Goal: Task Accomplishment & Management: Use online tool/utility

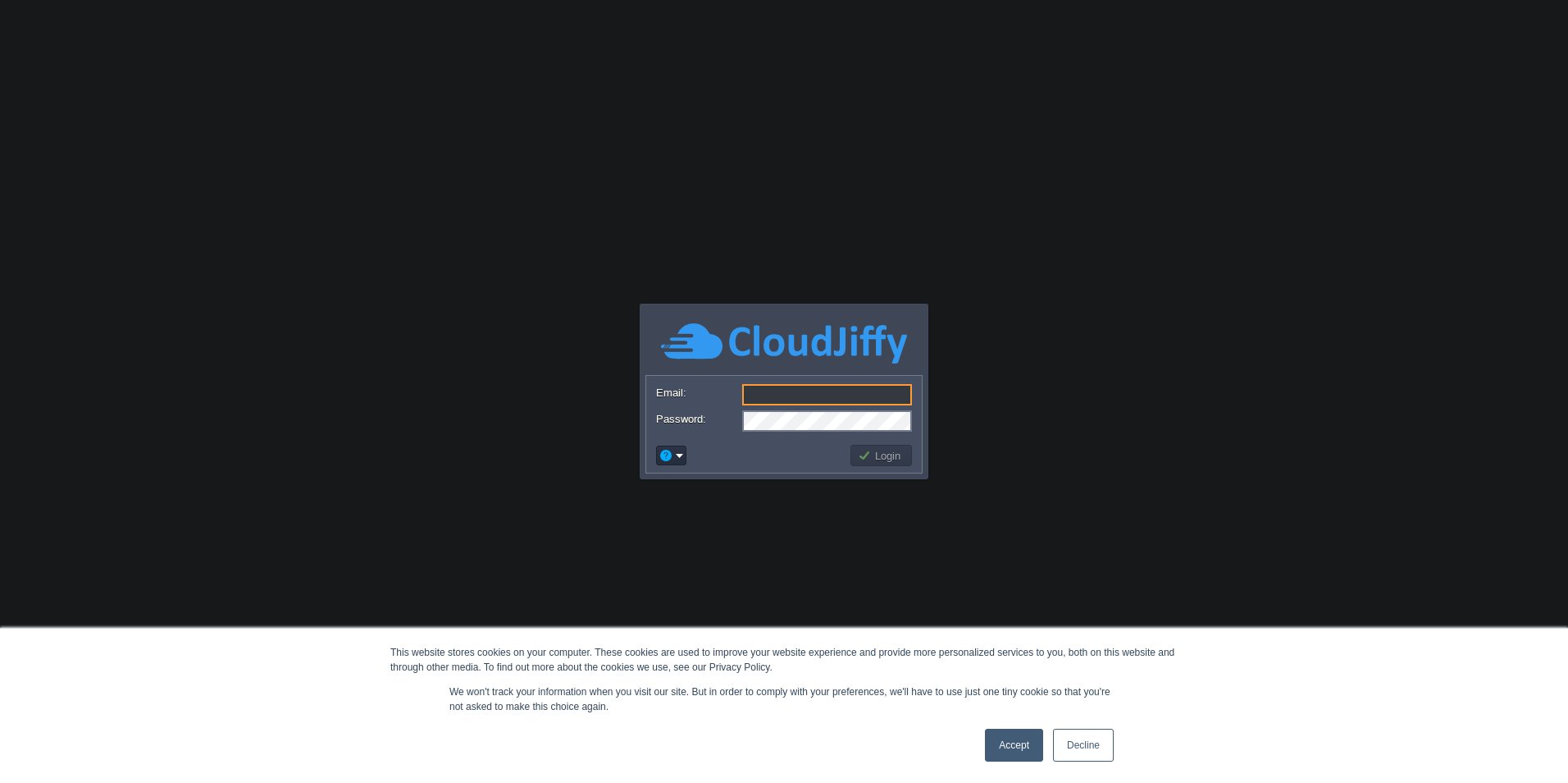
click at [764, 400] on input "Email:" at bounding box center [827, 395] width 170 height 22
paste input "[EMAIL_ADDRESS][DOMAIN_NAME]"
type input "[EMAIL_ADDRESS][DOMAIN_NAME]"
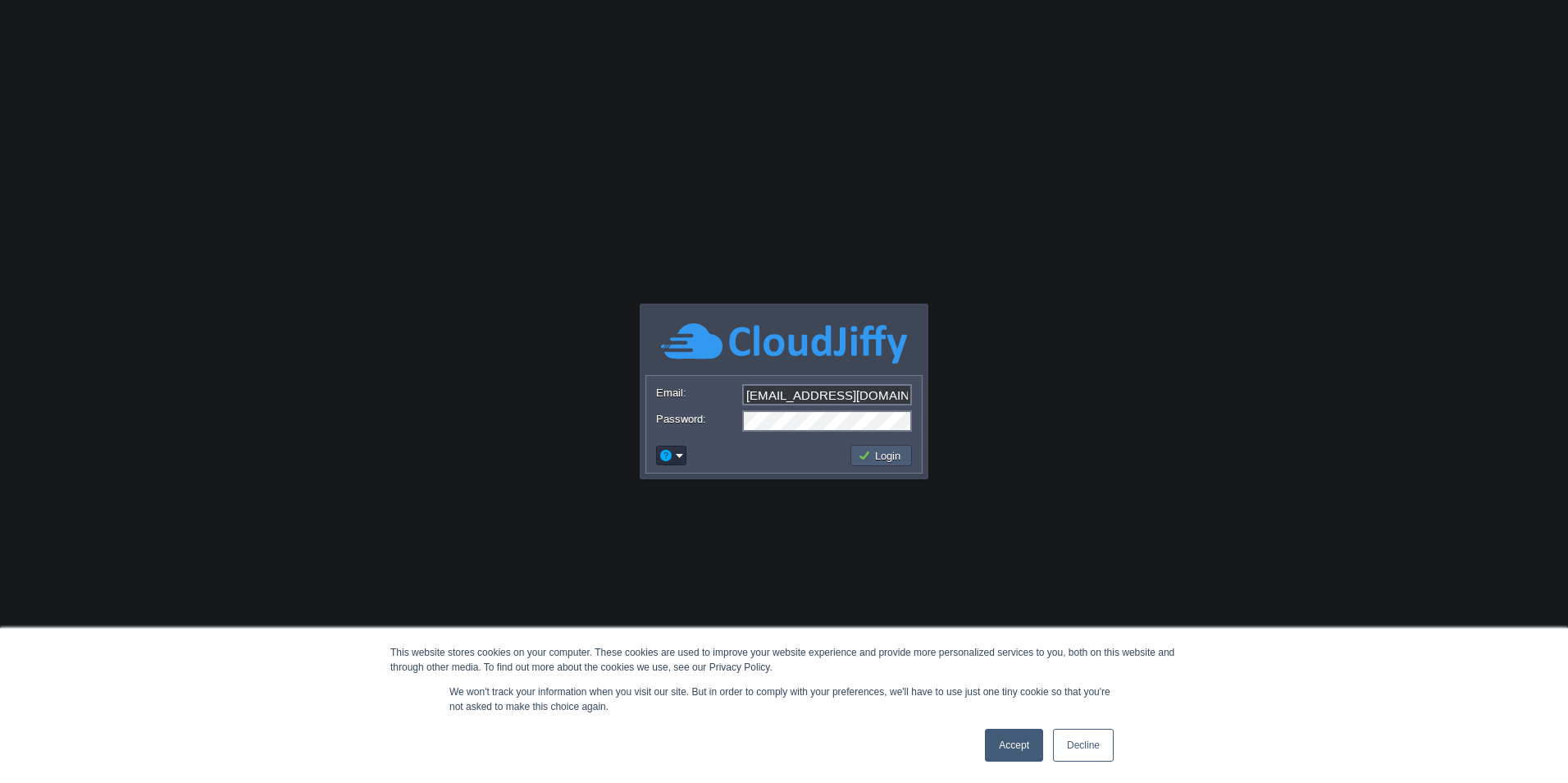
click at [875, 463] on td "Login" at bounding box center [881, 455] width 61 height 22
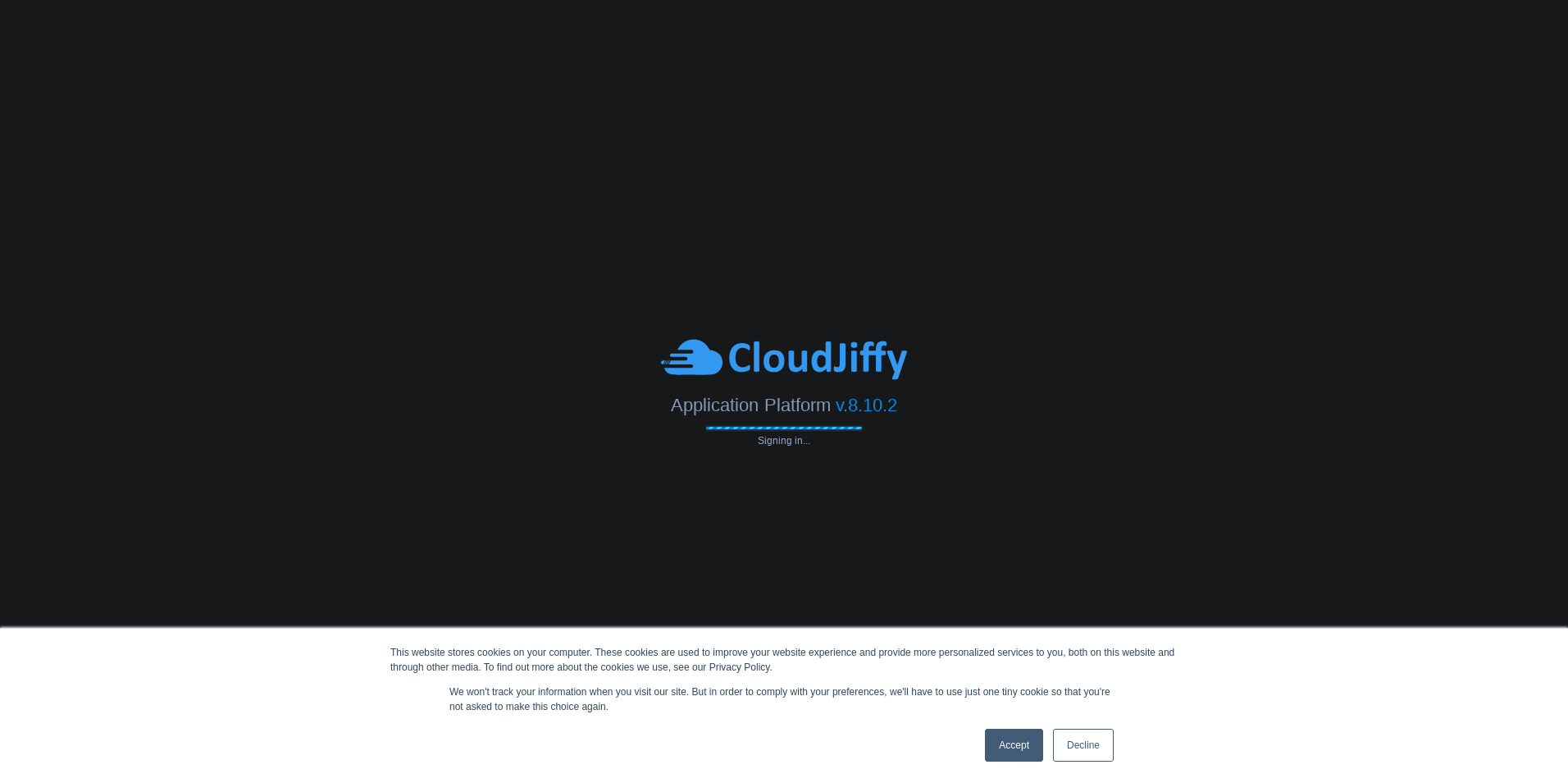
click at [1009, 747] on link "Accept" at bounding box center [1013, 744] width 58 height 33
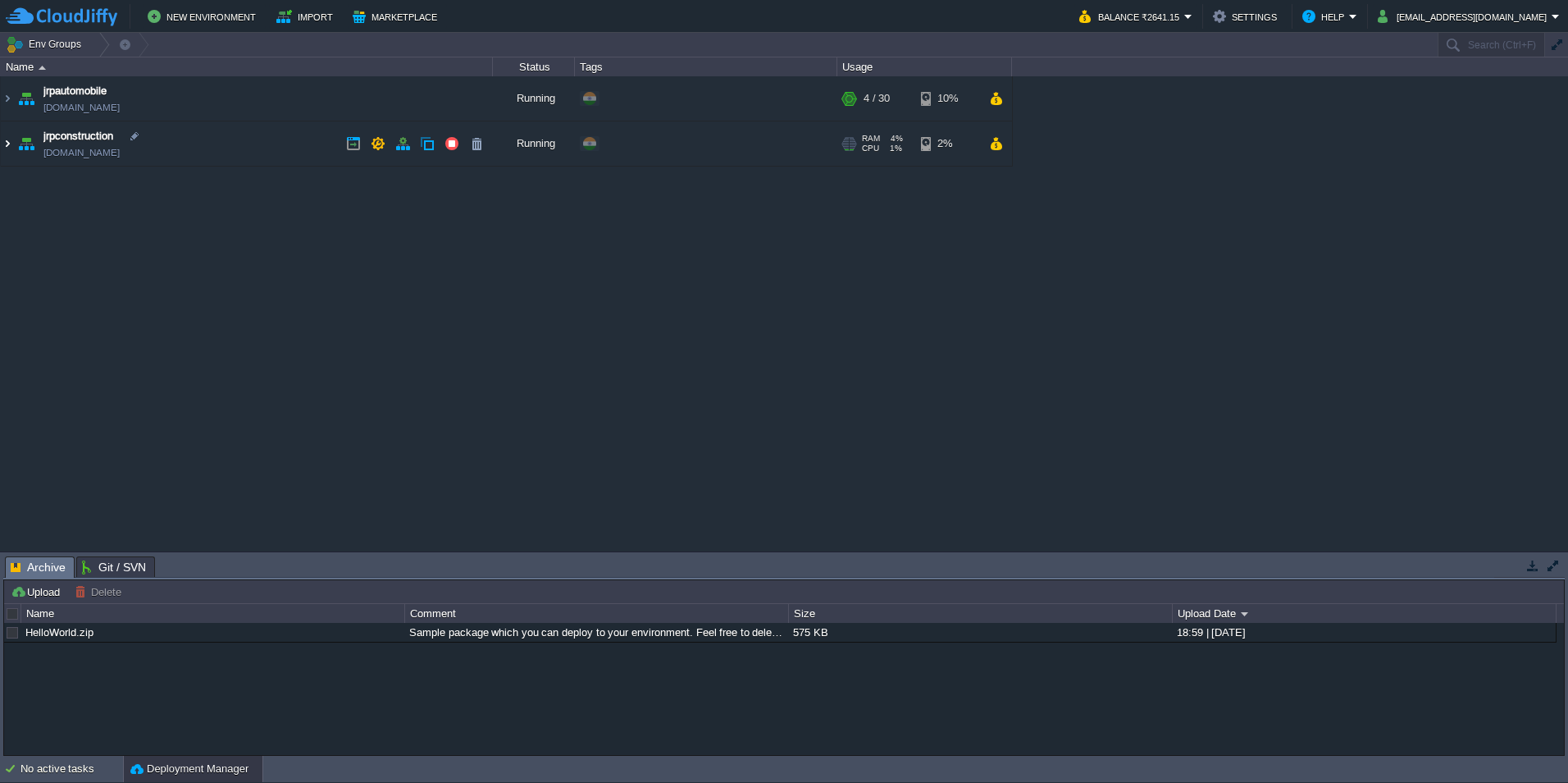
click at [2, 148] on img at bounding box center [7, 143] width 13 height 44
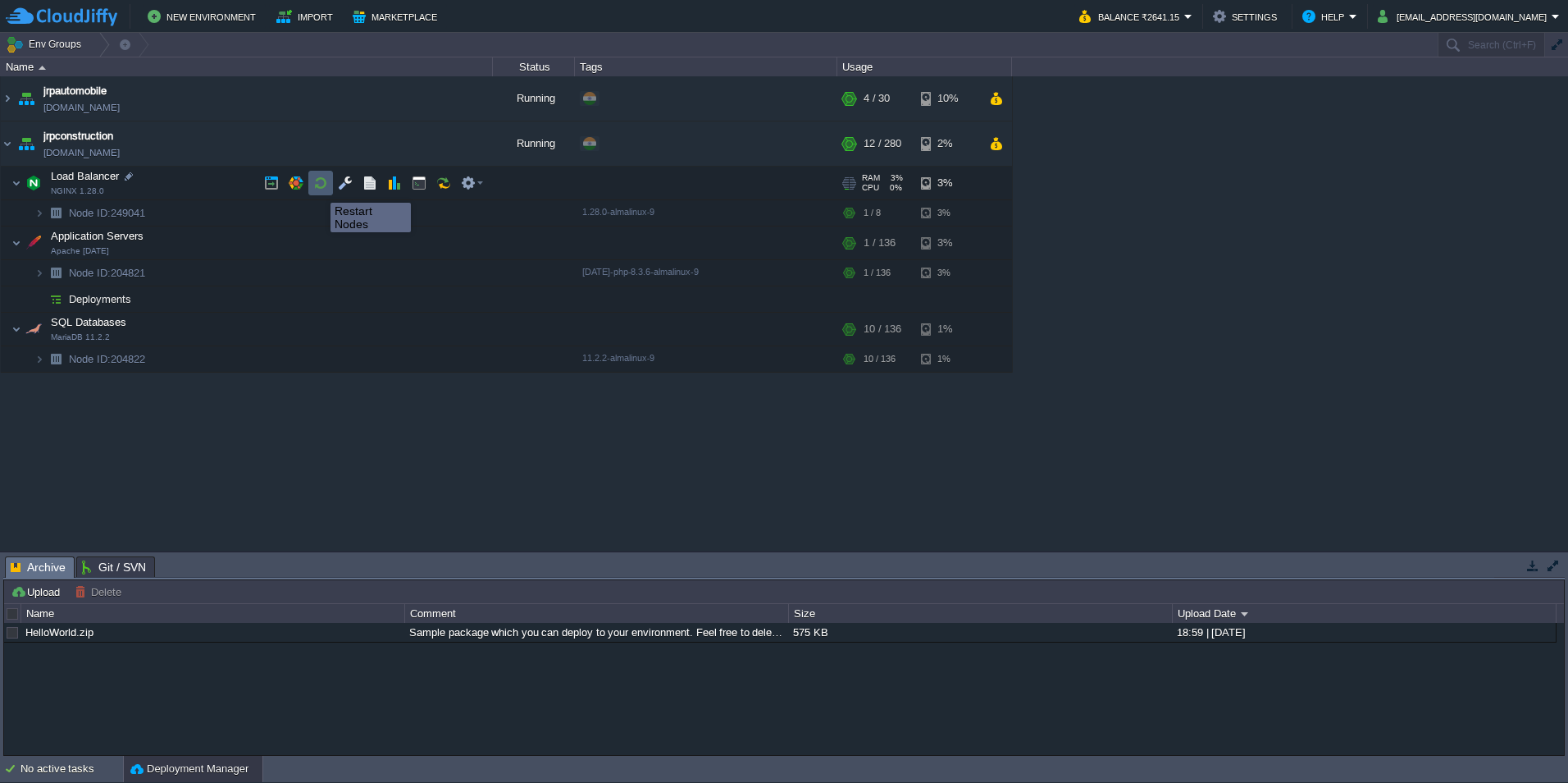
click at [318, 188] on button "button" at bounding box center [320, 183] width 15 height 15
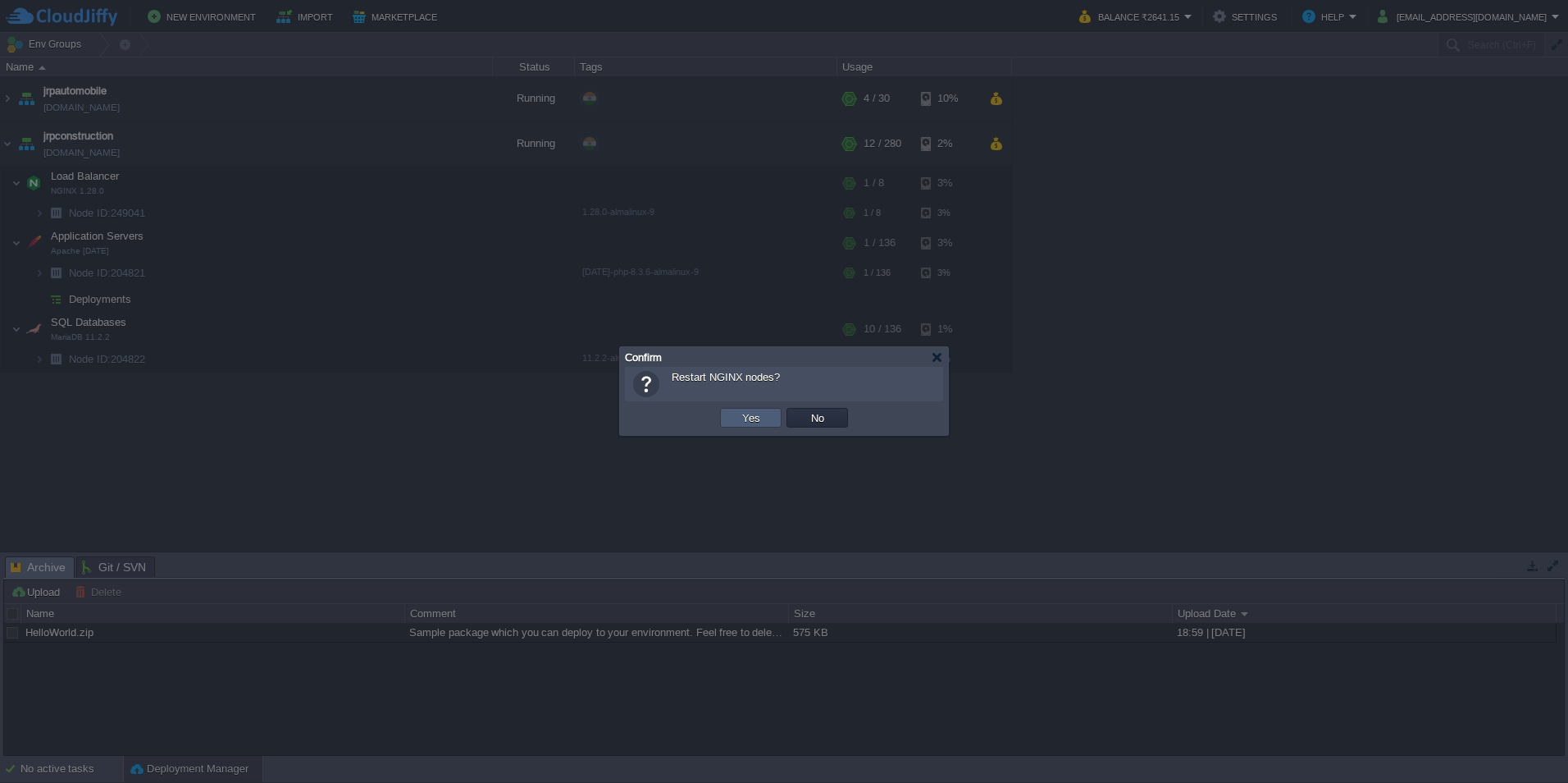
click at [769, 425] on td "Yes" at bounding box center [750, 418] width 61 height 20
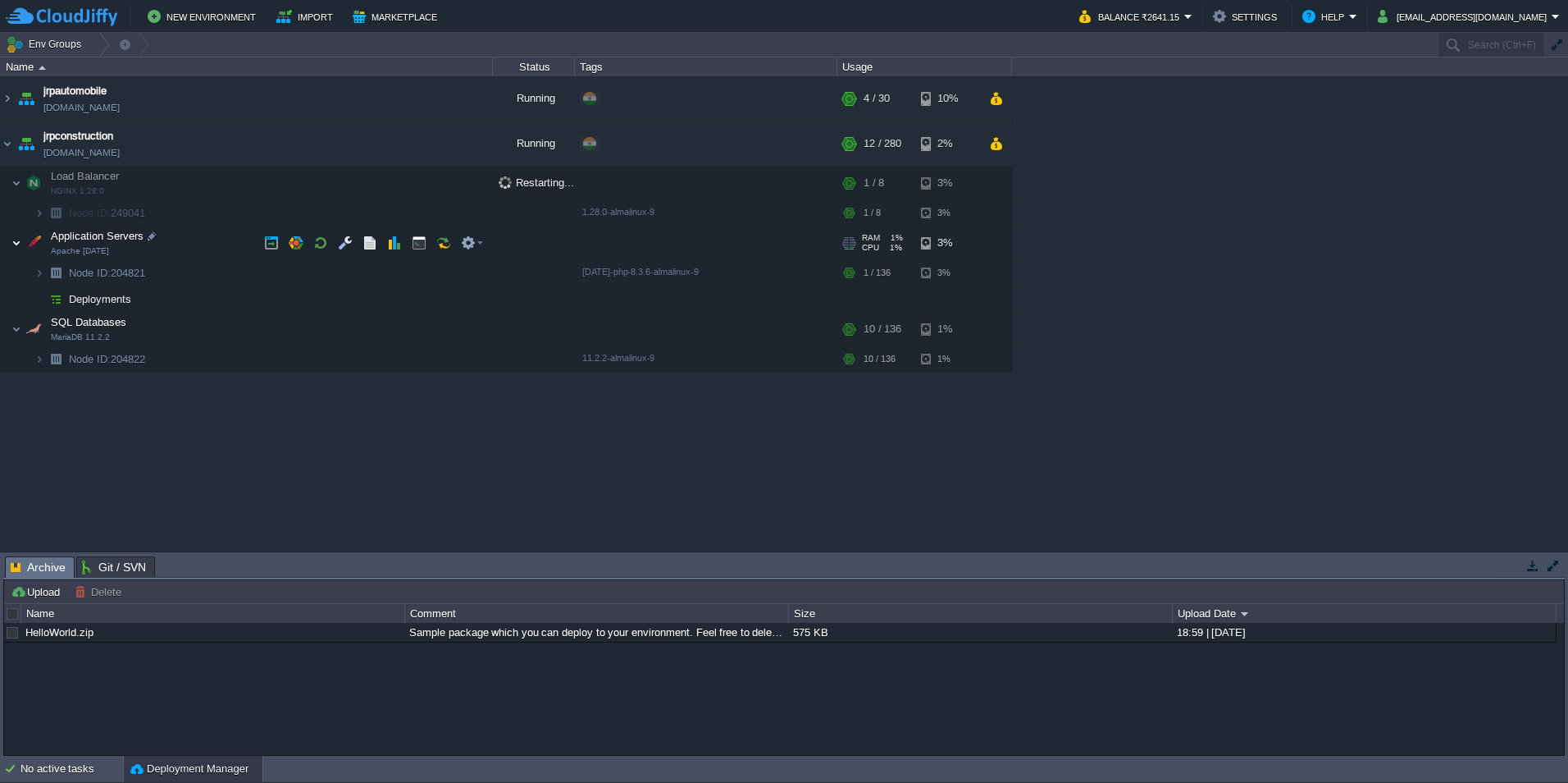
click at [17, 240] on img at bounding box center [17, 242] width 10 height 33
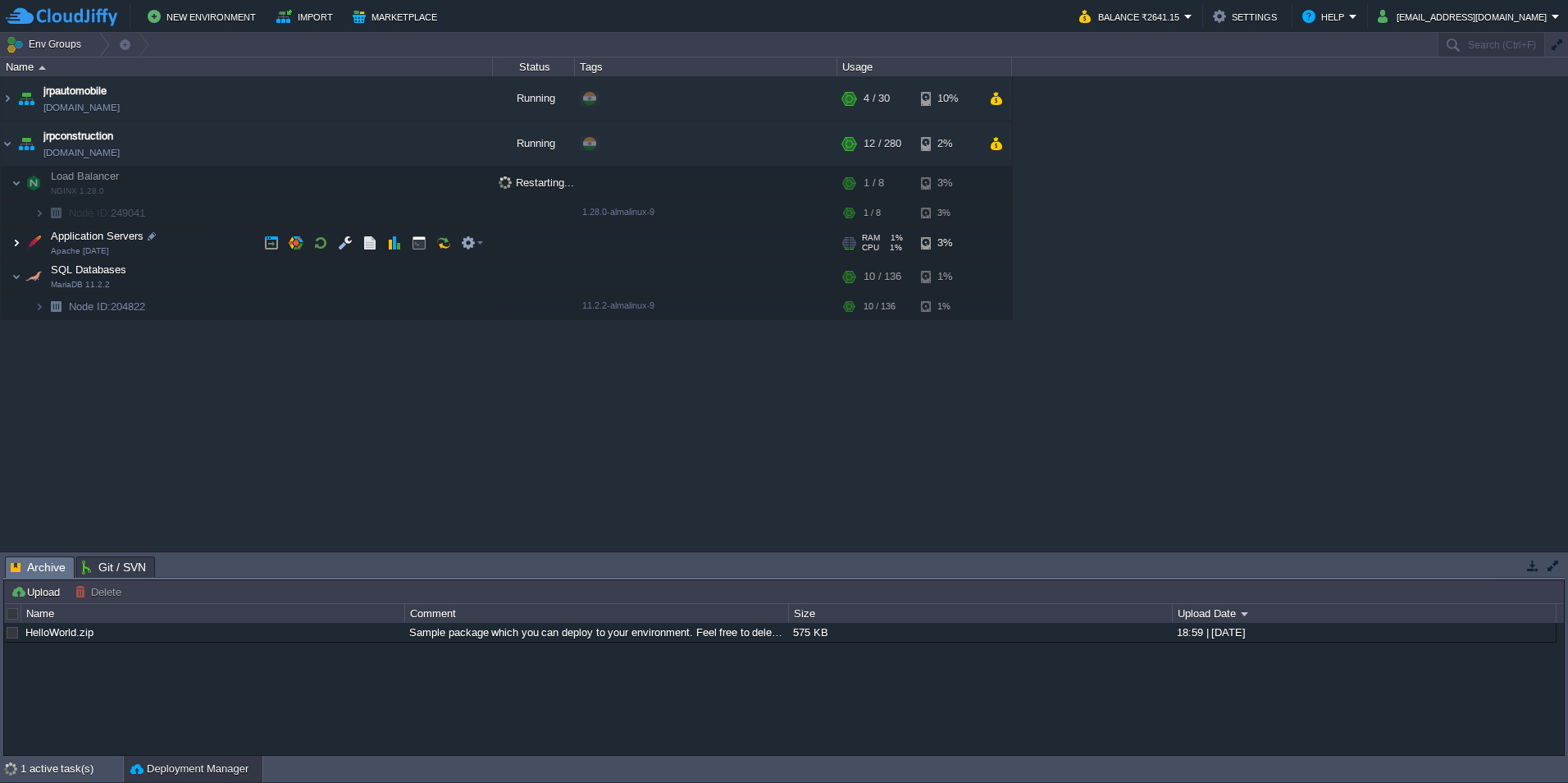
click at [17, 250] on img at bounding box center [17, 242] width 10 height 33
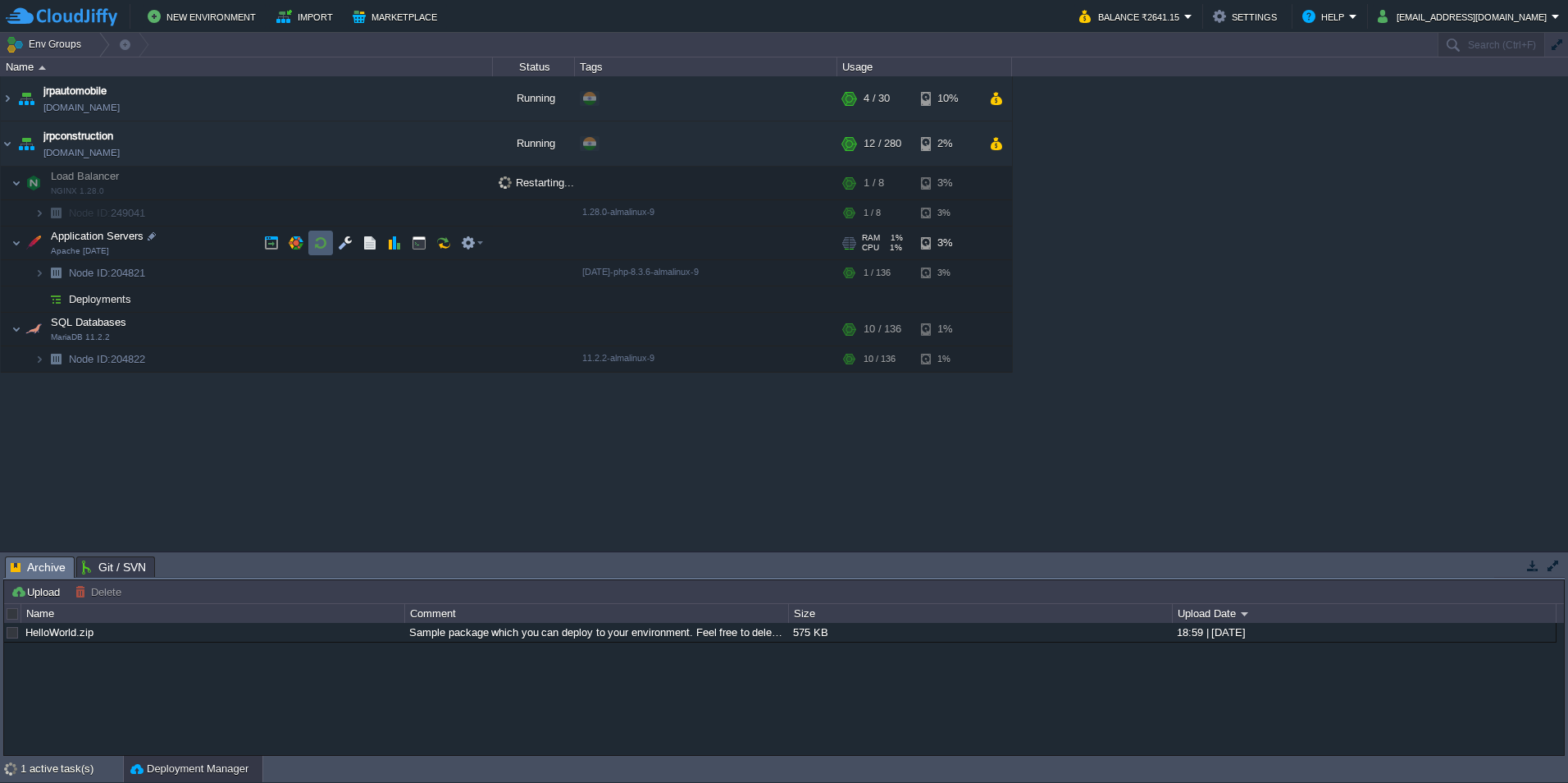
click at [318, 240] on button "button" at bounding box center [320, 242] width 15 height 15
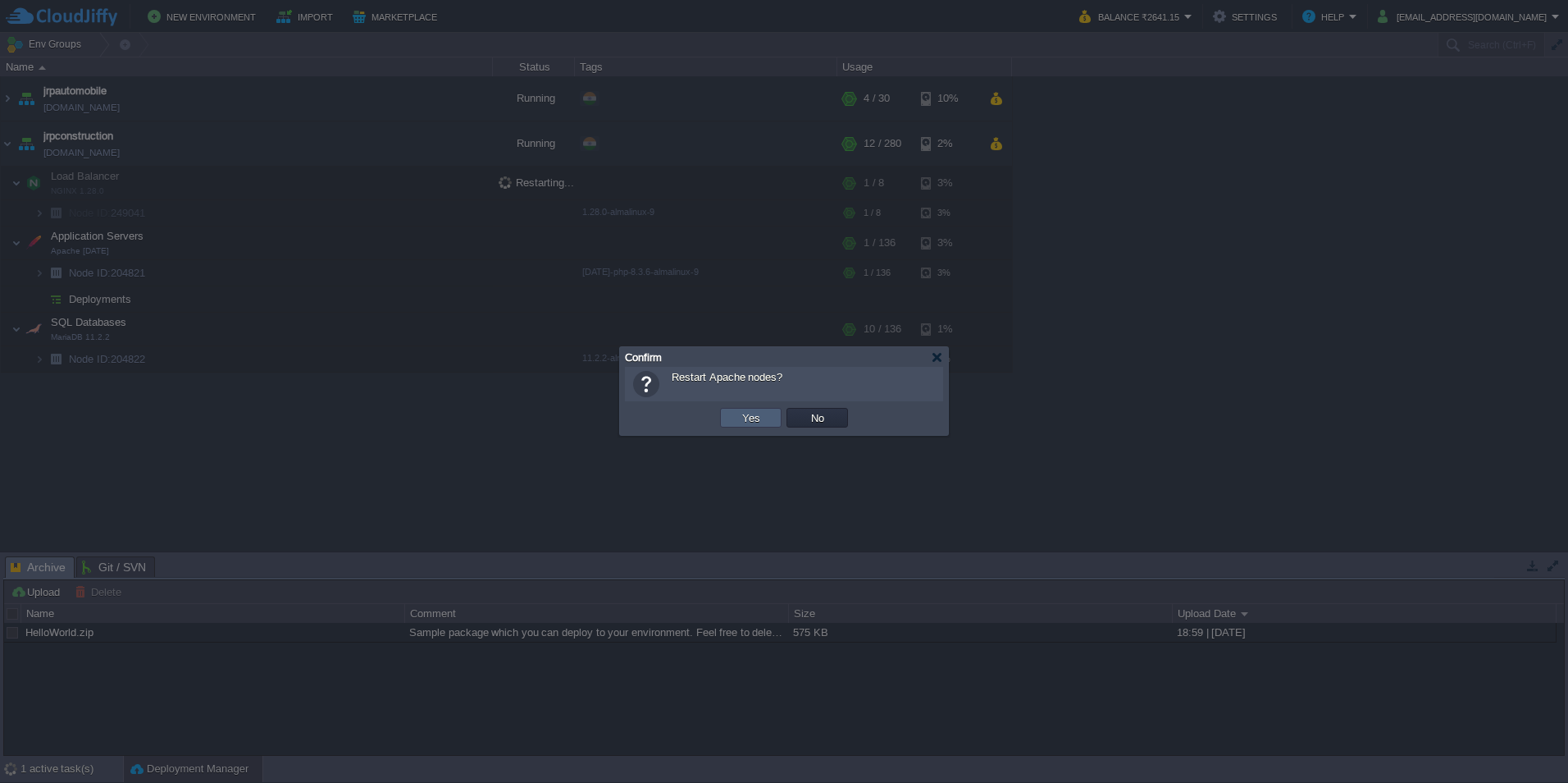
click at [775, 420] on td "Yes" at bounding box center [750, 418] width 61 height 20
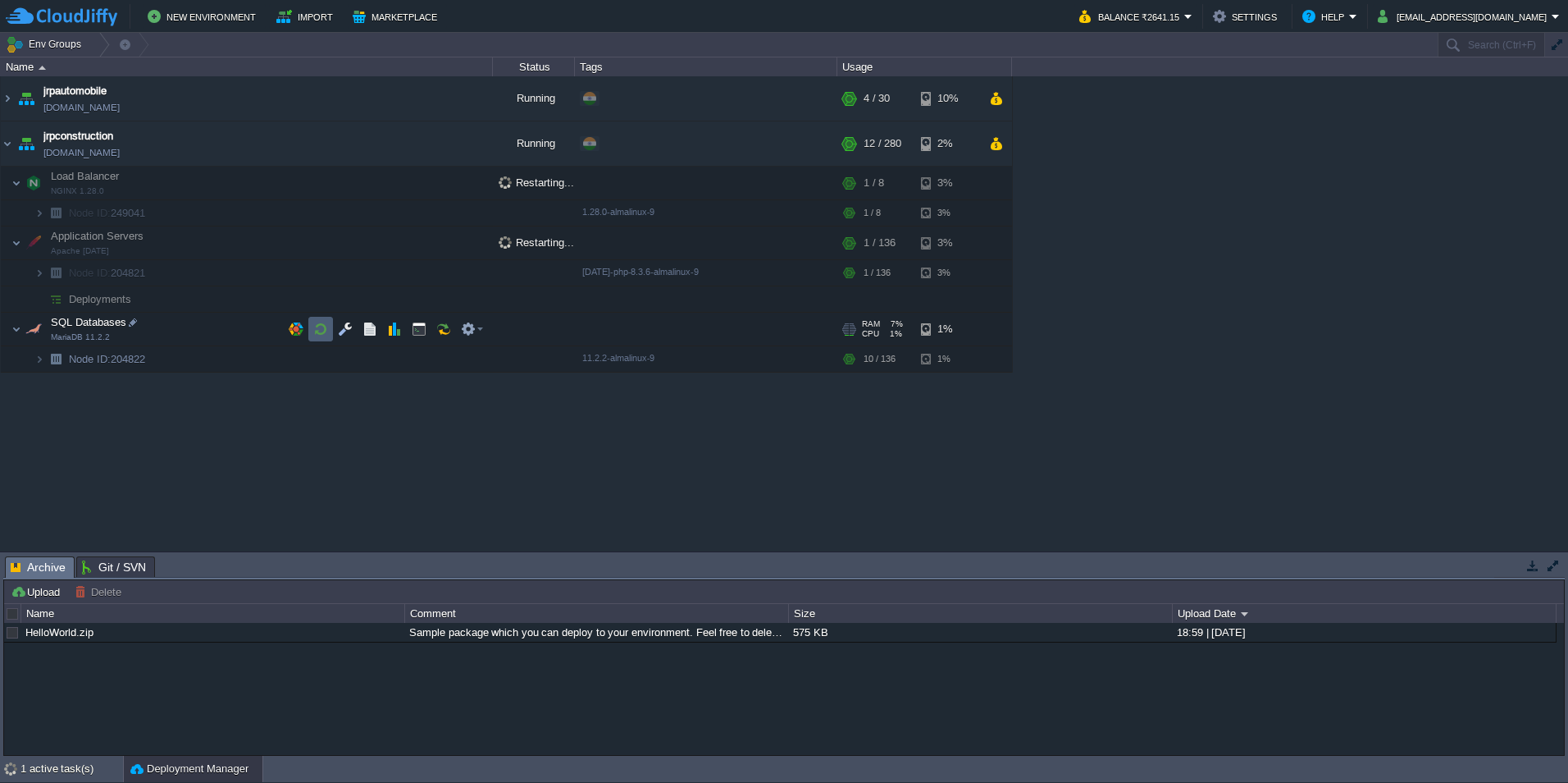
click at [328, 330] on button "button" at bounding box center [320, 329] width 15 height 15
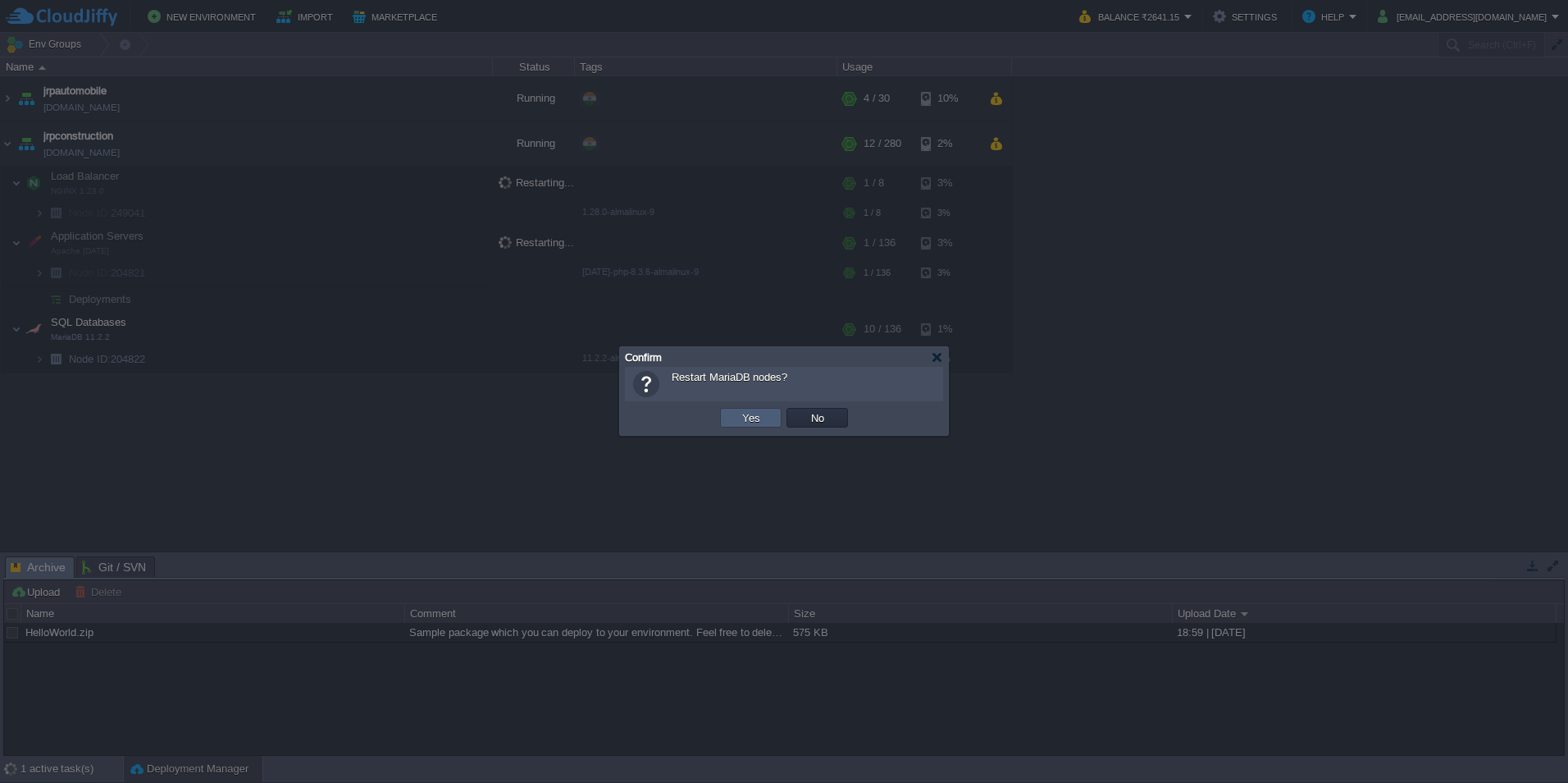
click at [768, 427] on td "Yes" at bounding box center [750, 418] width 61 height 20
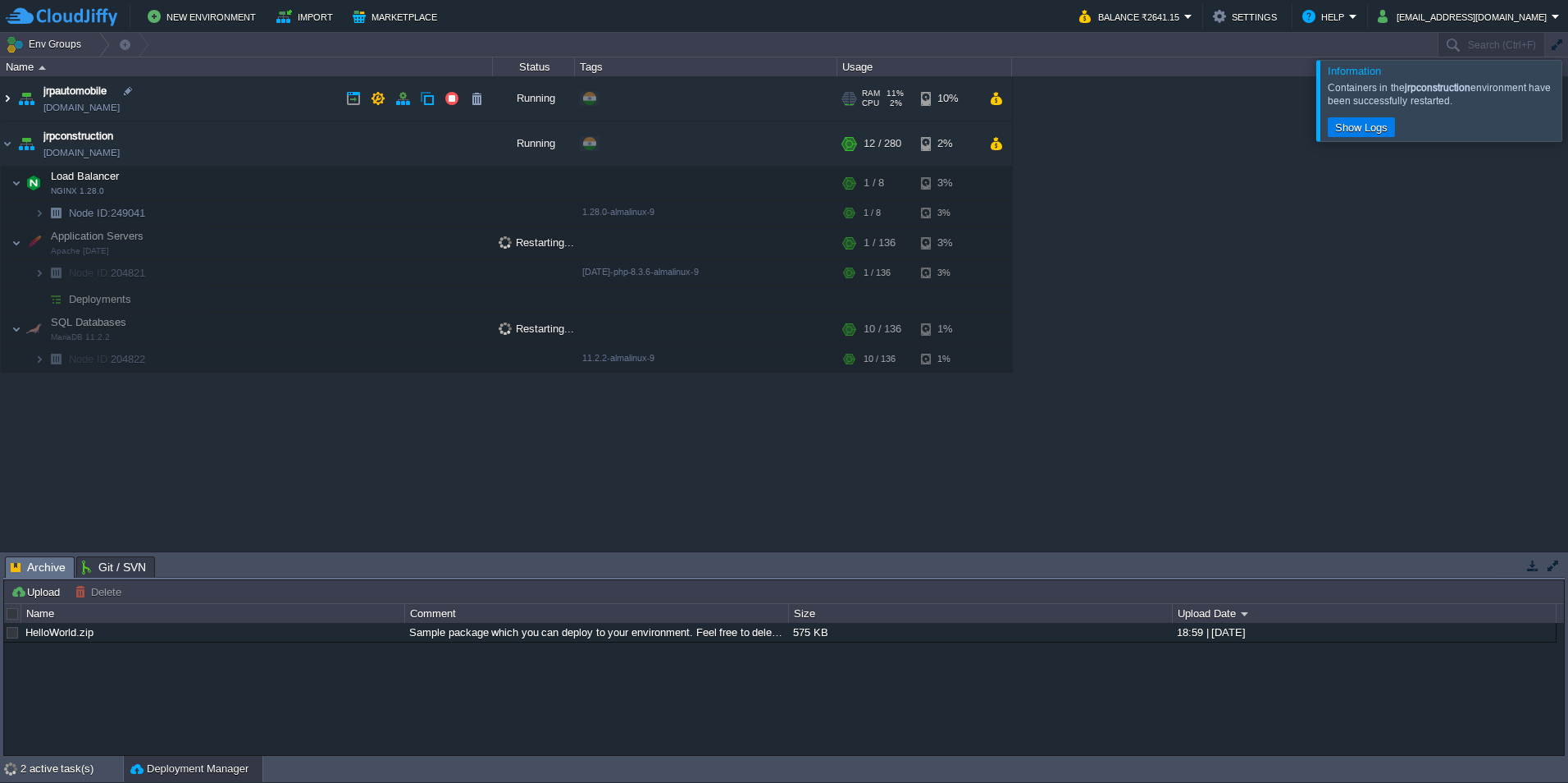
click at [13, 106] on img at bounding box center [7, 98] width 13 height 44
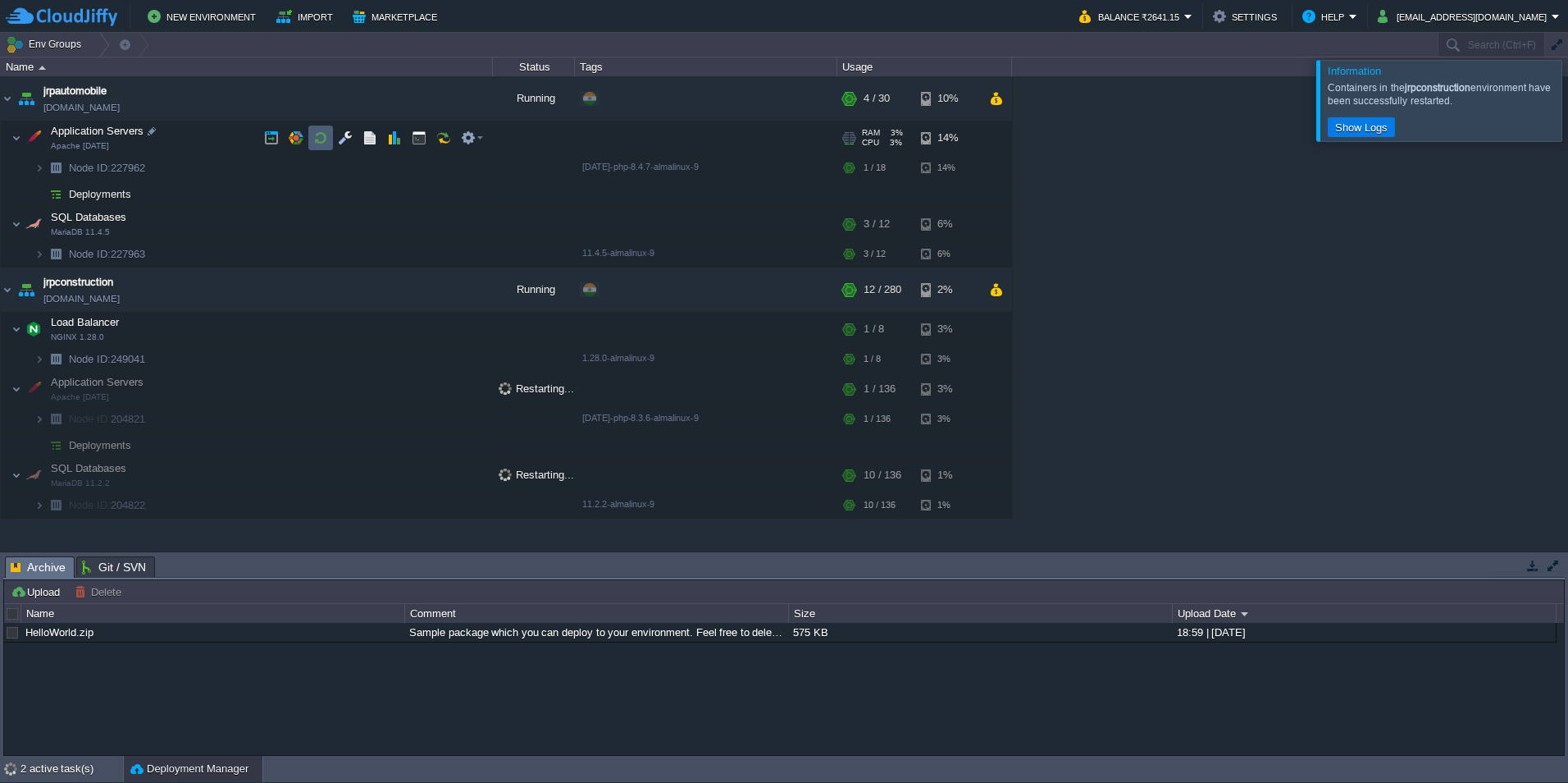
click at [319, 139] on button "button" at bounding box center [320, 137] width 15 height 15
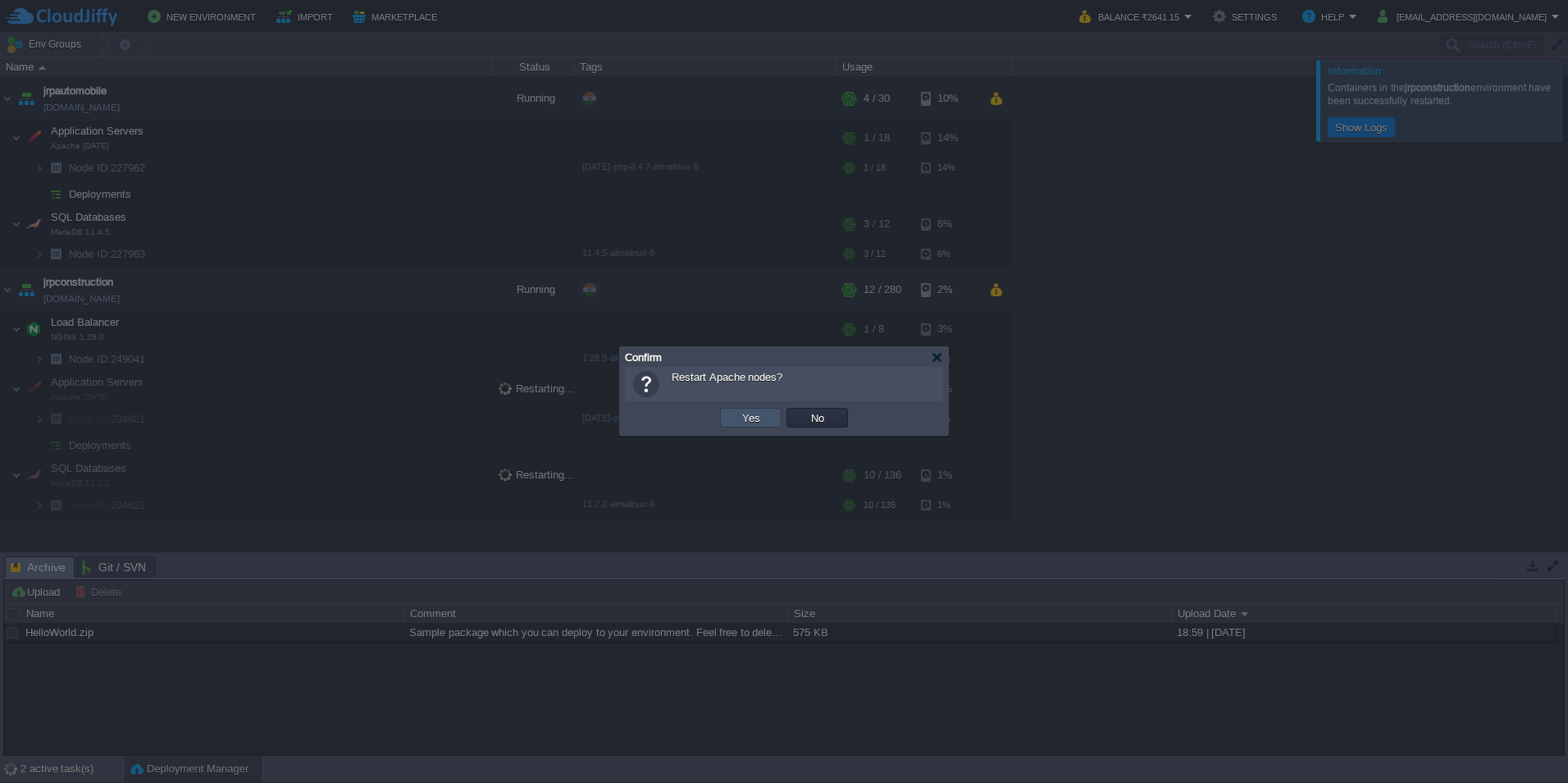
click at [746, 425] on button "Yes" at bounding box center [751, 417] width 28 height 15
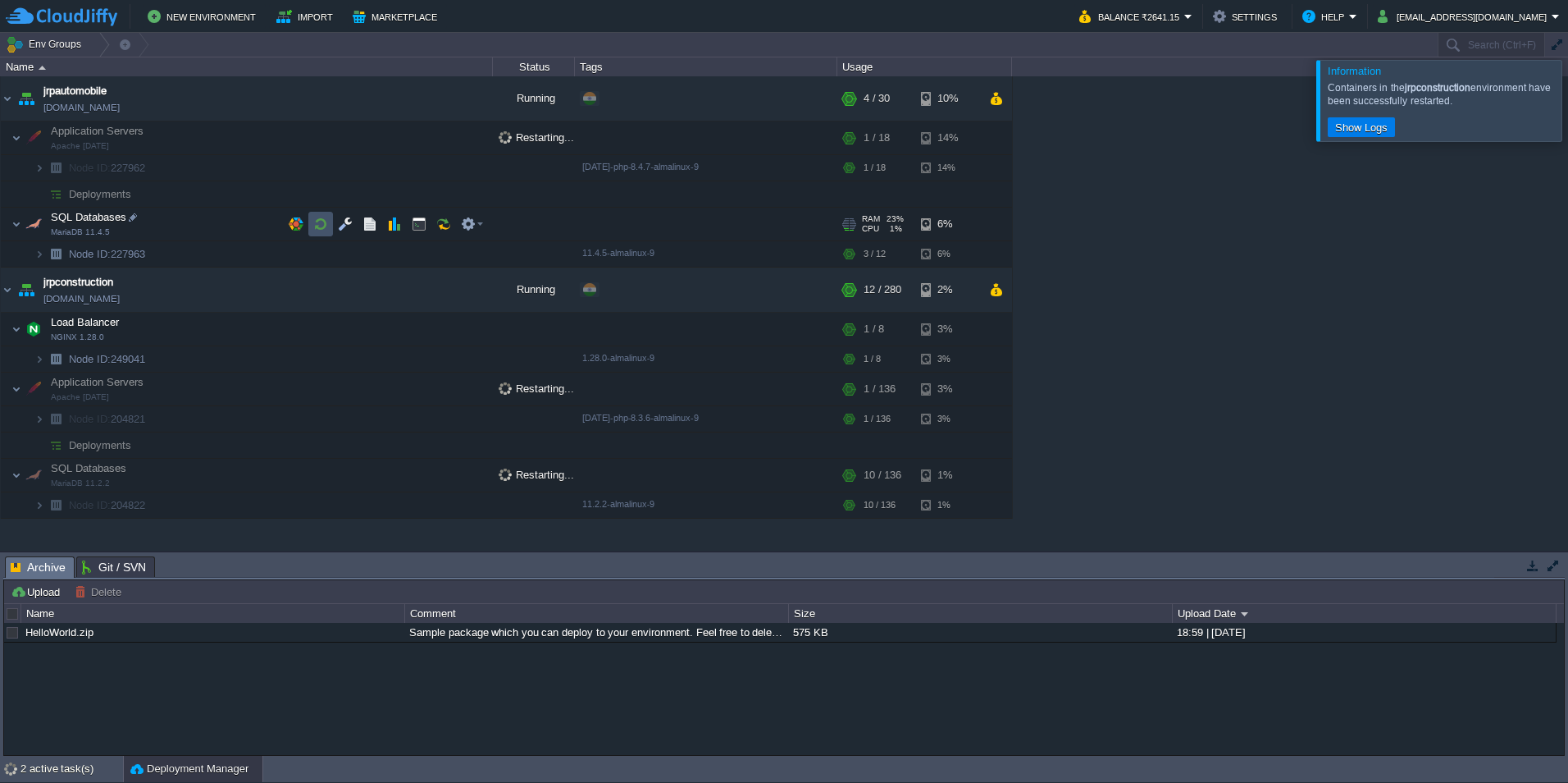
click at [313, 229] on button "button" at bounding box center [320, 223] width 15 height 15
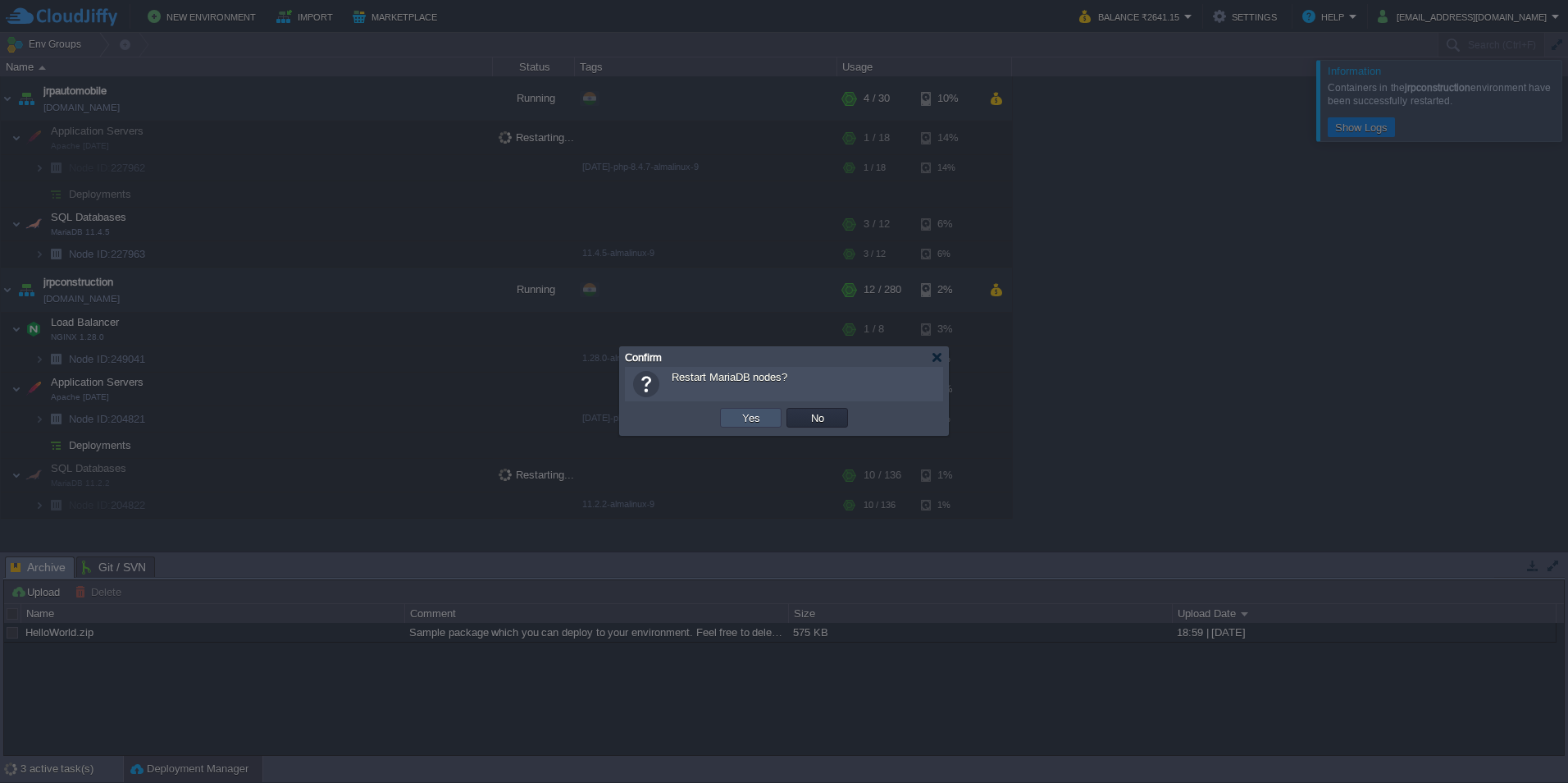
click at [752, 420] on button "Yes" at bounding box center [751, 417] width 28 height 15
